Goal: Navigation & Orientation: Find specific page/section

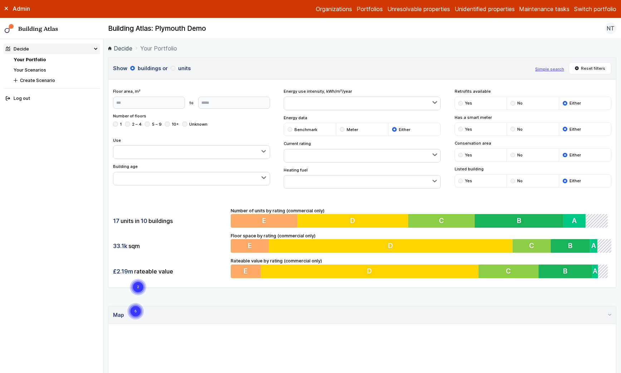
click at [589, 9] on button "Switch portfolio" at bounding box center [595, 9] width 42 height 9
click at [0, 0] on button "[DEMOGRAPHIC_DATA]" at bounding box center [0, 0] width 0 height 0
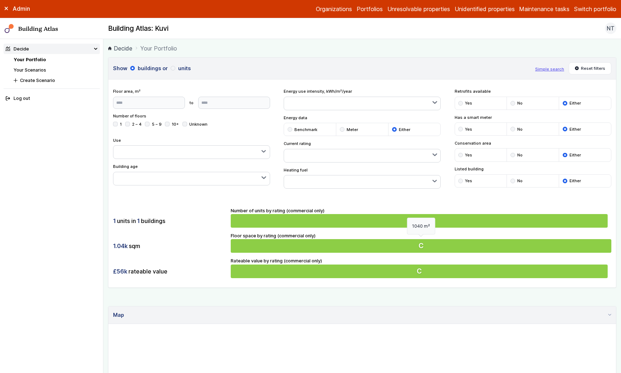
scroll to position [200, 0]
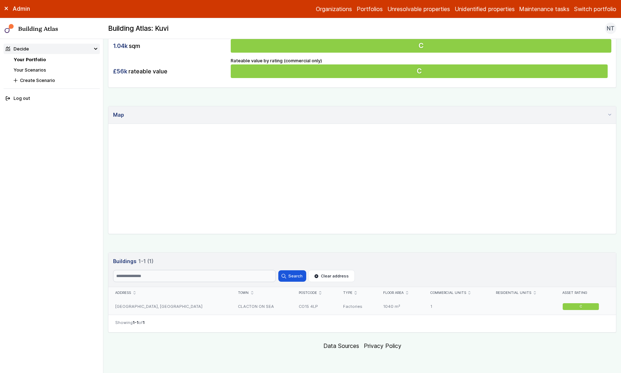
drag, startPoint x: 273, startPoint y: 307, endPoint x: 282, endPoint y: 307, distance: 9.3
click at [292, 307] on div "CO15 4LP" at bounding box center [314, 306] width 44 height 16
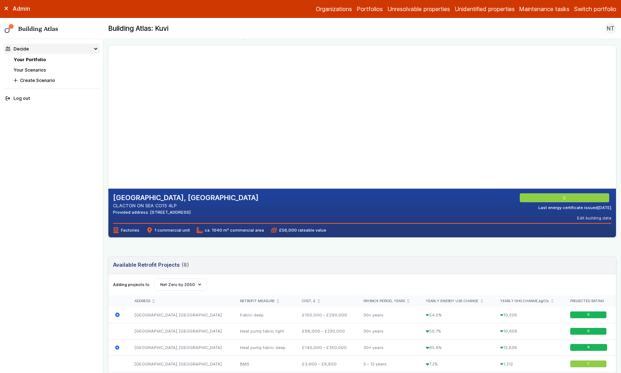
scroll to position [13, 0]
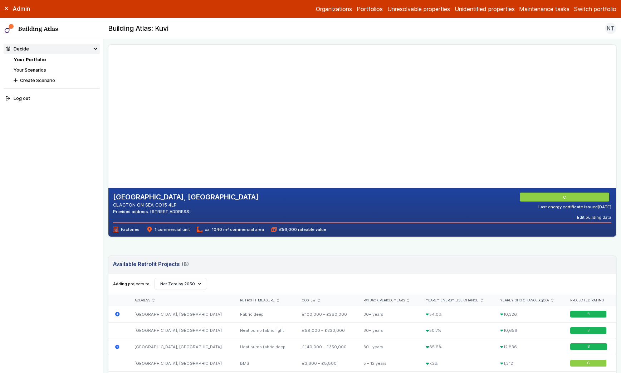
drag, startPoint x: 232, startPoint y: 210, endPoint x: 211, endPoint y: 212, distance: 20.8
click at [211, 212] on div "[GEOGRAPHIC_DATA], [GEOGRAPHIC_DATA] CLACTON ON SEA CO15 4LP Provided address: …" at bounding box center [362, 207] width 499 height 28
copy div "CO15 4LP"
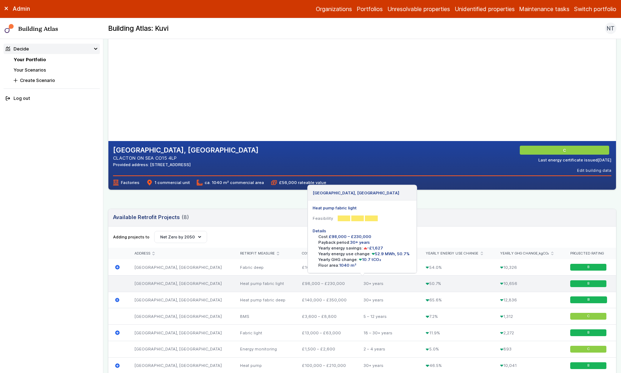
scroll to position [66, 0]
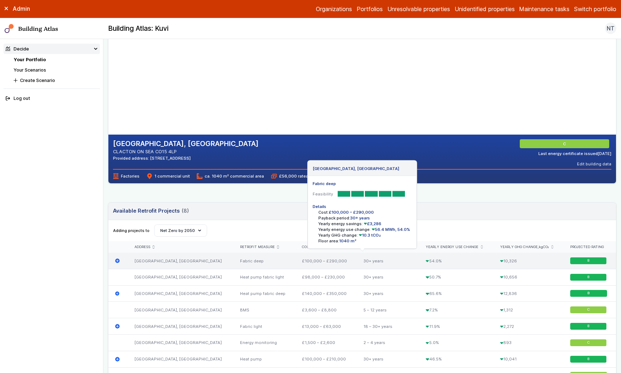
click at [170, 260] on div "[GEOGRAPHIC_DATA], [GEOGRAPHIC_DATA]" at bounding box center [181, 261] width 106 height 16
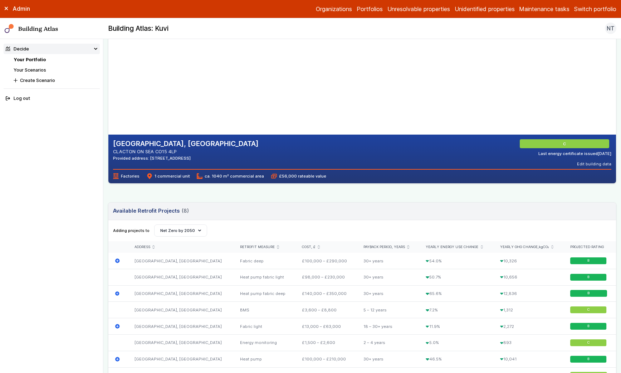
click at [108, 82] on gmp-map-3d at bounding box center [108, 62] width 0 height 143
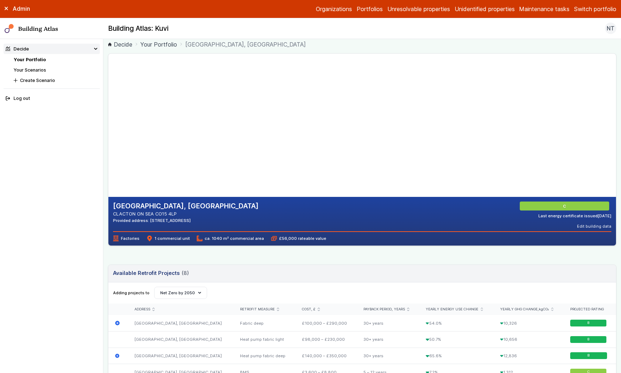
scroll to position [0, 0]
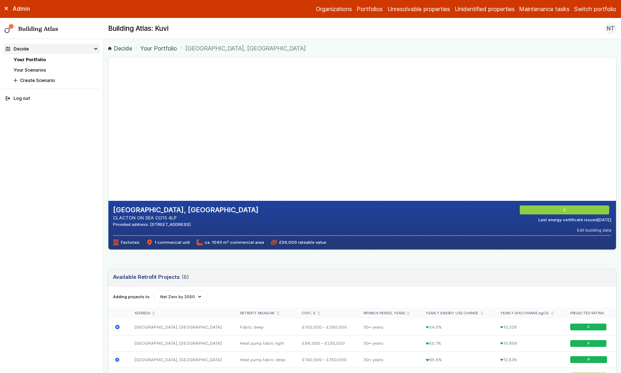
click at [108, 145] on gmp-map-3d at bounding box center [108, 129] width 0 height 143
click at [108, 111] on gmp-map-3d at bounding box center [108, 129] width 0 height 143
click at [108, 113] on gmp-map-3d at bounding box center [108, 129] width 0 height 143
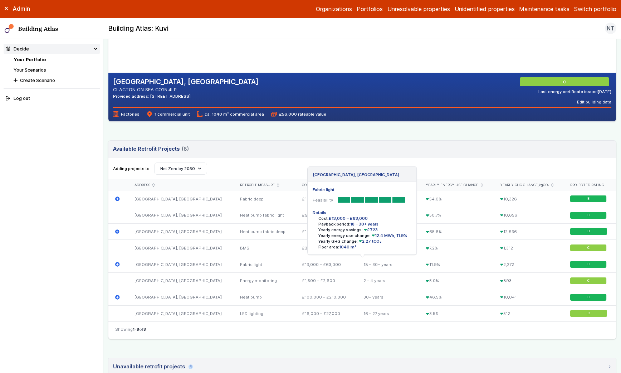
scroll to position [129, 0]
